Goal: Ask a question

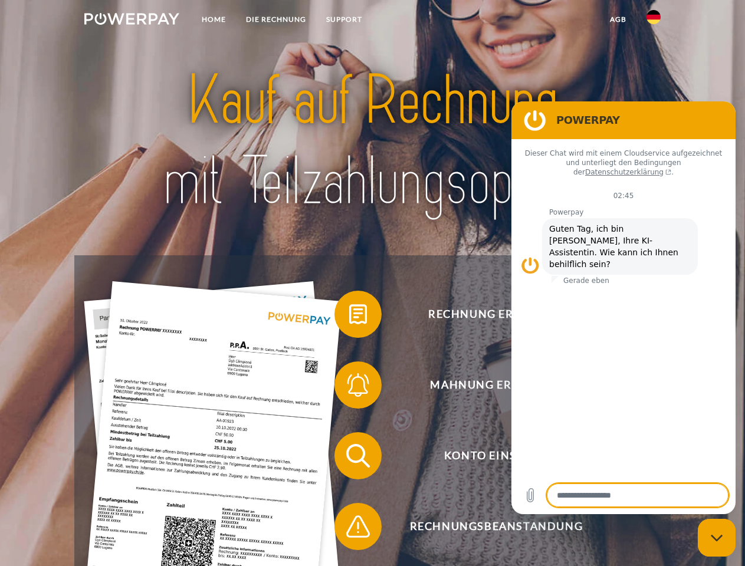
click at [132, 21] on img at bounding box center [131, 19] width 95 height 12
click at [653, 21] on img at bounding box center [653, 17] width 14 height 14
click at [617, 19] on link "agb" at bounding box center [618, 19] width 37 height 21
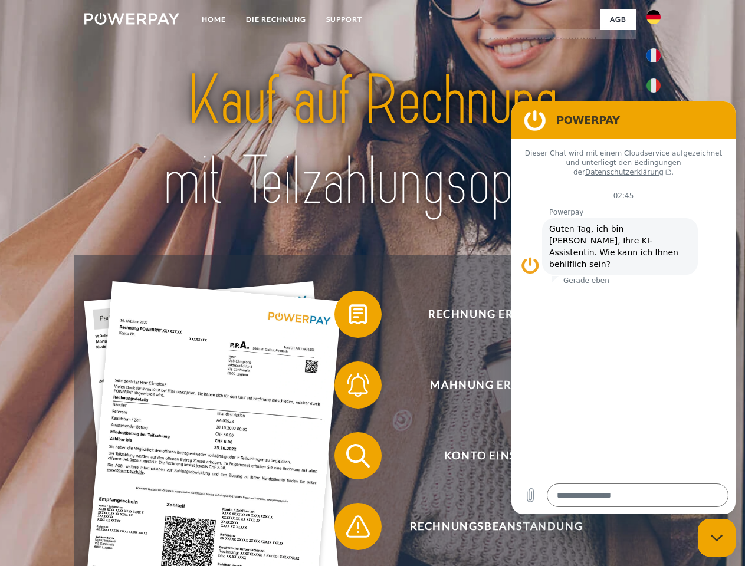
click at [349, 317] on span at bounding box center [340, 314] width 59 height 59
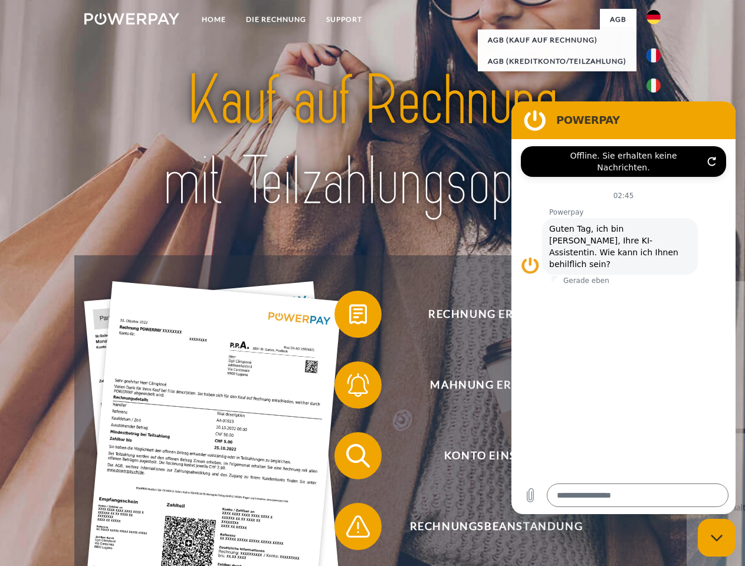
click at [349, 387] on span at bounding box center [340, 385] width 59 height 59
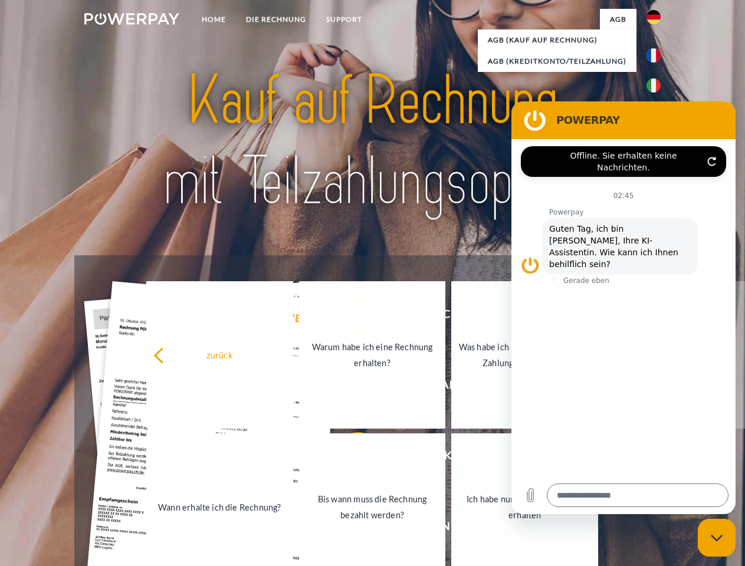
click at [349, 458] on link "Bis wann muss die Rechnung bezahlt werden?" at bounding box center [372, 506] width 147 height 147
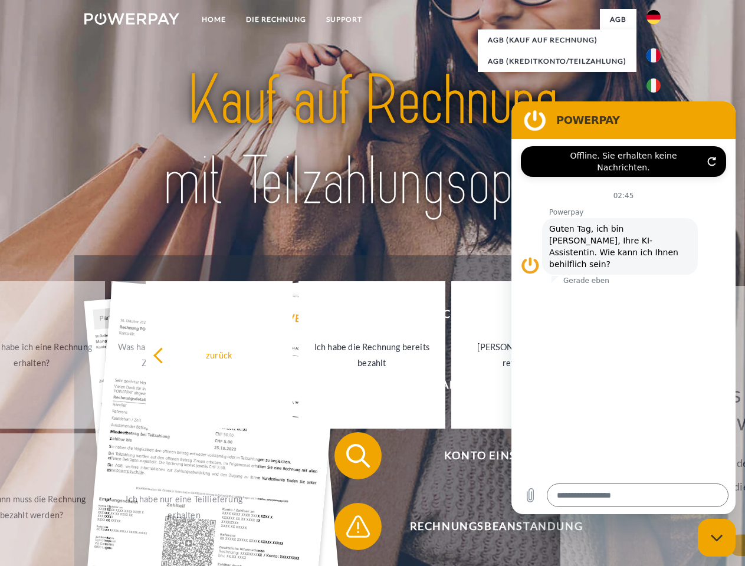
click at [349, 529] on span at bounding box center [340, 526] width 59 height 59
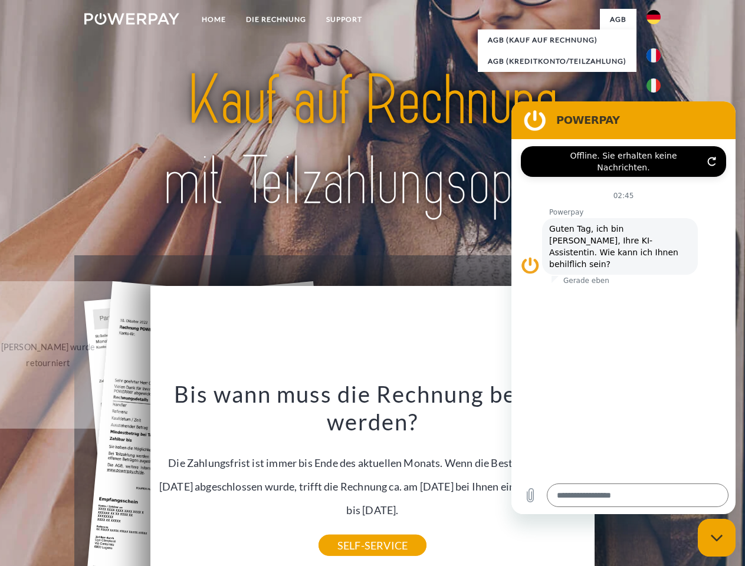
click at [717, 538] on icon "Messaging-Fenster schließen" at bounding box center [717, 538] width 12 height 8
type textarea "*"
